Goal: Task Accomplishment & Management: Manage account settings

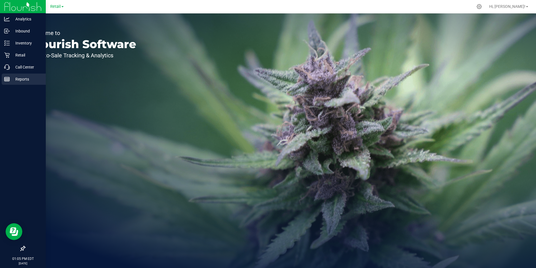
click at [9, 82] on div "Reports" at bounding box center [24, 78] width 44 height 11
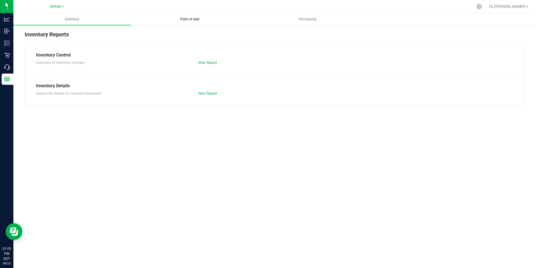
click at [196, 19] on span "Point of Sale" at bounding box center [190, 19] width 35 height 5
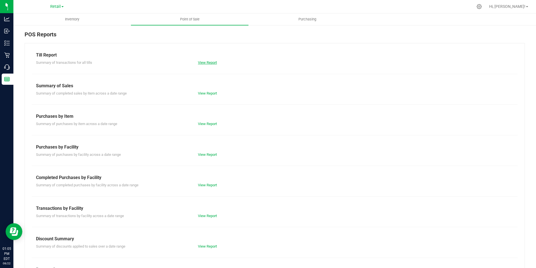
click at [206, 64] on link "View Report" at bounding box center [207, 62] width 19 height 4
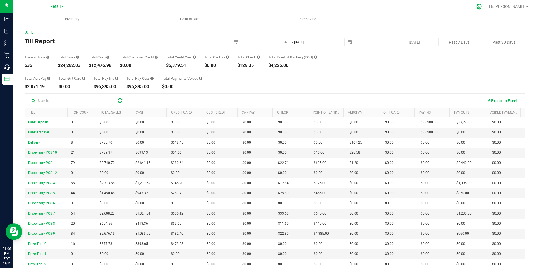
click at [482, 9] on icon at bounding box center [479, 7] width 6 height 6
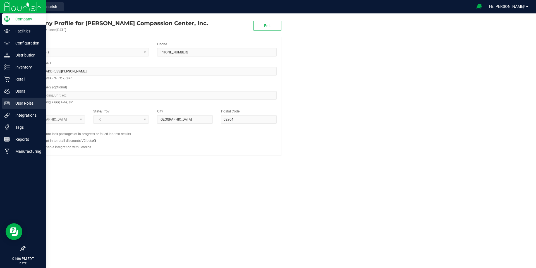
click at [9, 102] on icon at bounding box center [6, 102] width 5 height 3
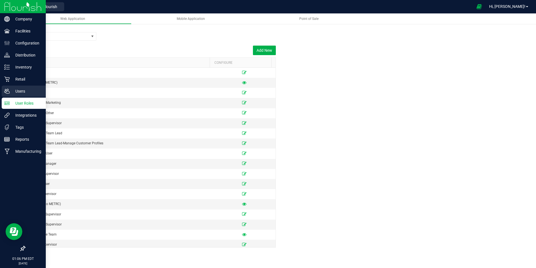
click at [9, 93] on icon at bounding box center [7, 91] width 6 height 6
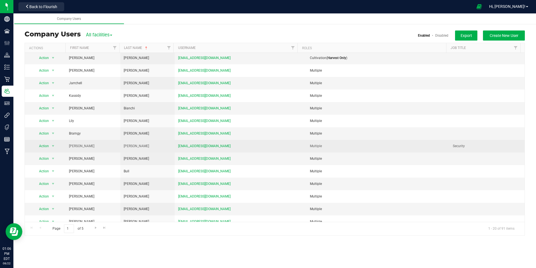
scroll to position [82, 0]
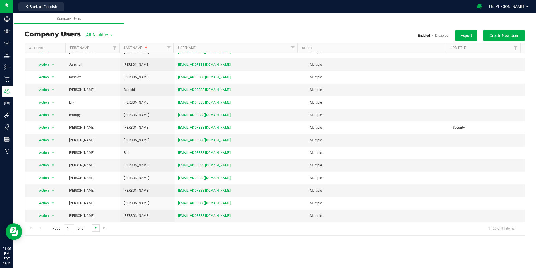
click at [96, 229] on span "Go to the next page" at bounding box center [96, 227] width 4 height 4
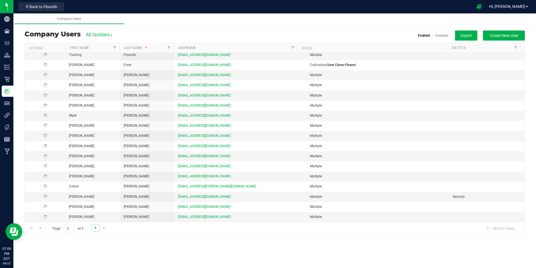
scroll to position [0, 0]
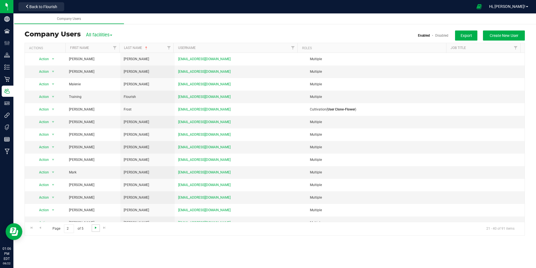
click at [96, 229] on span "Go to the next page" at bounding box center [96, 227] width 4 height 4
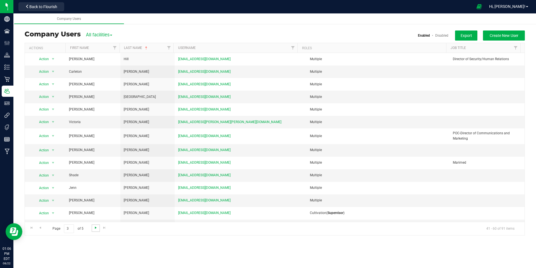
click at [96, 229] on span "Go to the next page" at bounding box center [96, 227] width 4 height 4
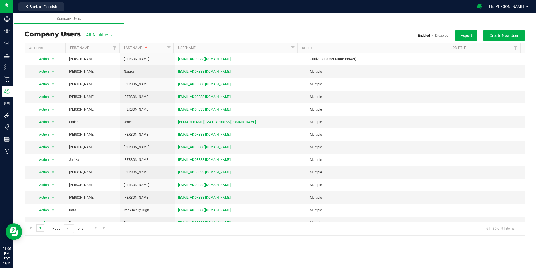
click at [40, 227] on span "Go to the previous page" at bounding box center [40, 227] width 4 height 4
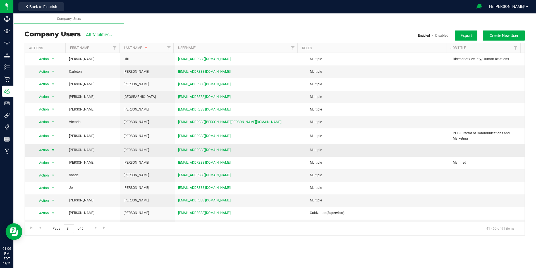
click at [51, 150] on span "select" at bounding box center [53, 150] width 4 height 4
click at [54, 158] on li "Delete user" at bounding box center [49, 159] width 30 height 8
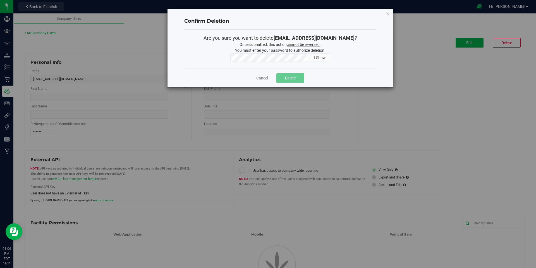
type input "[PERSON_NAME]"
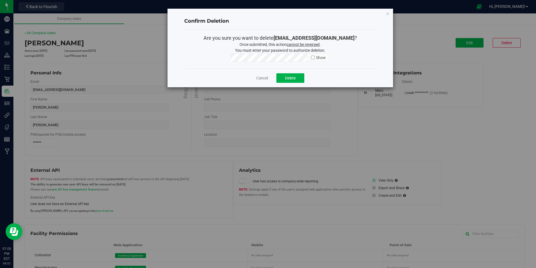
click at [311, 58] on input "checkbox" at bounding box center [313, 58] width 4 height 4
checkbox input "true"
click at [298, 76] on button "Delete" at bounding box center [290, 77] width 28 height 9
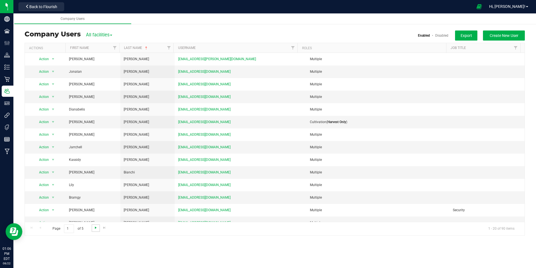
click at [95, 229] on span "Go to the next page" at bounding box center [96, 227] width 4 height 4
click at [96, 229] on span "Go to the next page" at bounding box center [96, 227] width 4 height 4
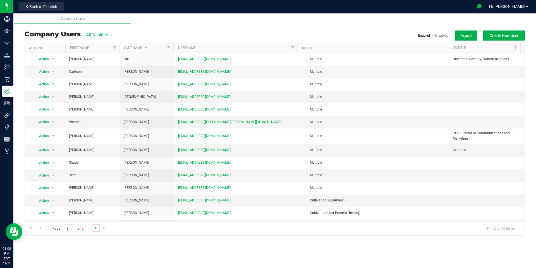
click at [96, 228] on span "Go to the next page" at bounding box center [96, 227] width 4 height 4
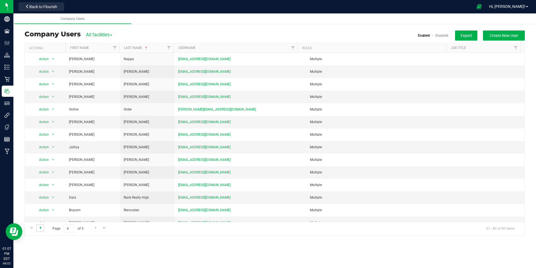
click at [42, 228] on span "Go to the previous page" at bounding box center [40, 227] width 4 height 4
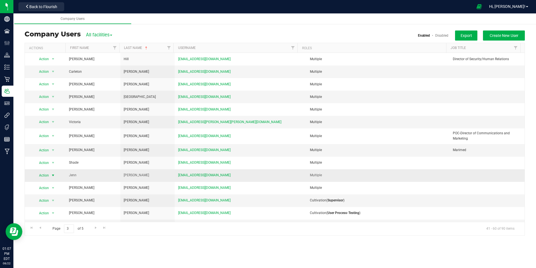
click at [53, 173] on span "select" at bounding box center [53, 175] width 4 height 4
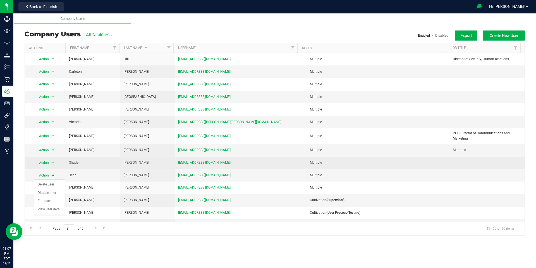
click at [82, 164] on td "Shade" at bounding box center [93, 162] width 54 height 13
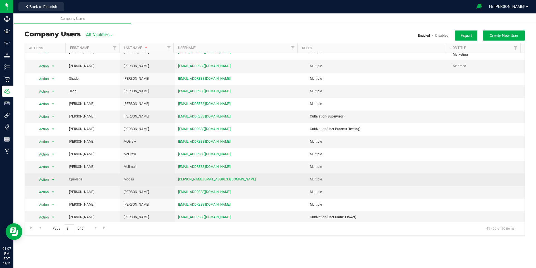
scroll to position [85, 0]
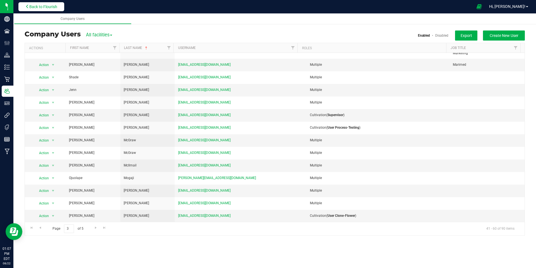
click at [31, 6] on span "Back to Flourish" at bounding box center [43, 6] width 28 height 4
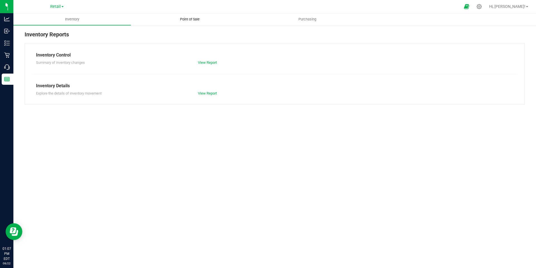
click at [186, 18] on span "Point of Sale" at bounding box center [190, 19] width 35 height 5
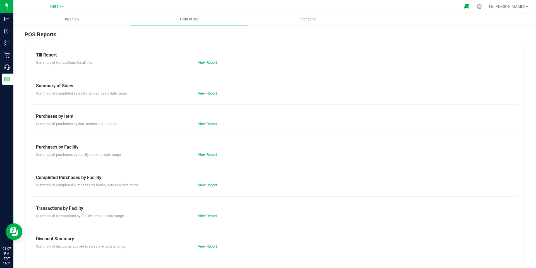
click at [206, 61] on link "View Report" at bounding box center [207, 62] width 19 height 4
